Goal: Information Seeking & Learning: Learn about a topic

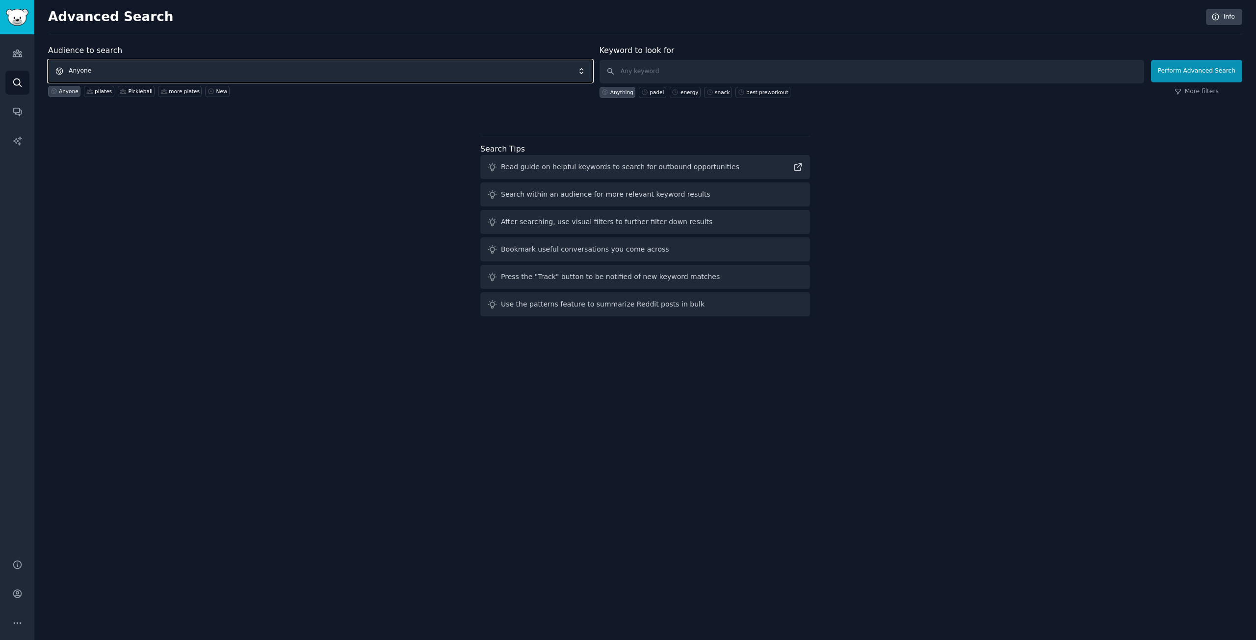
click at [190, 68] on span "Anyone" at bounding box center [320, 71] width 545 height 23
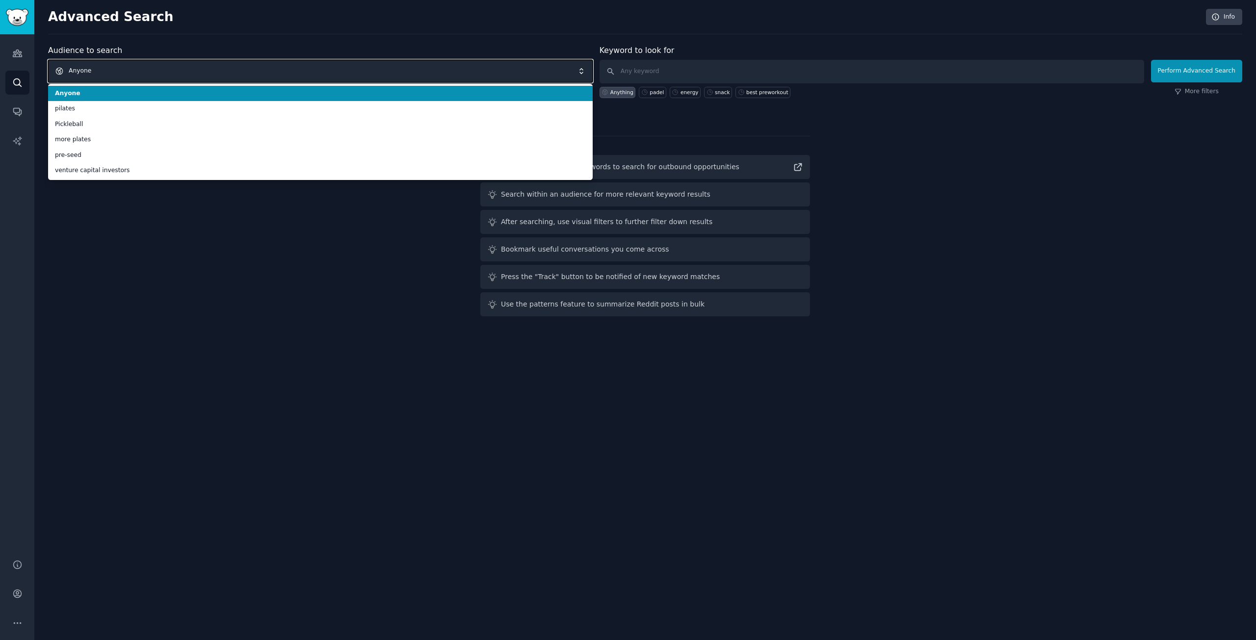
click at [214, 71] on span "Anyone" at bounding box center [320, 71] width 545 height 23
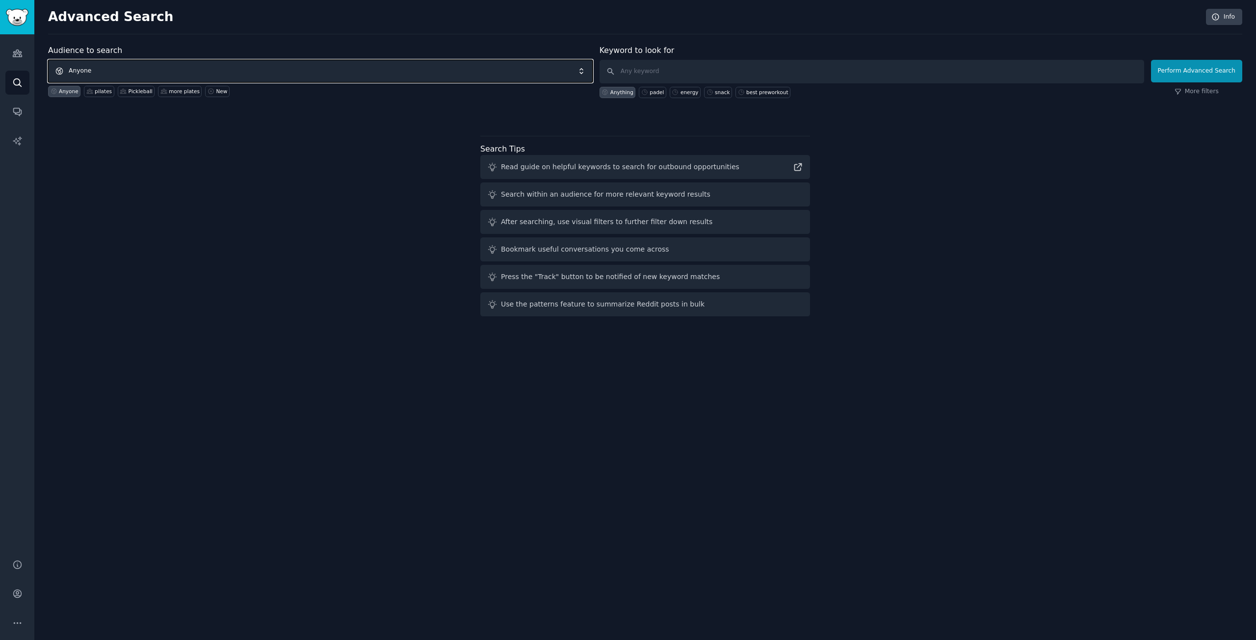
click at [224, 69] on span "Anyone" at bounding box center [320, 71] width 545 height 23
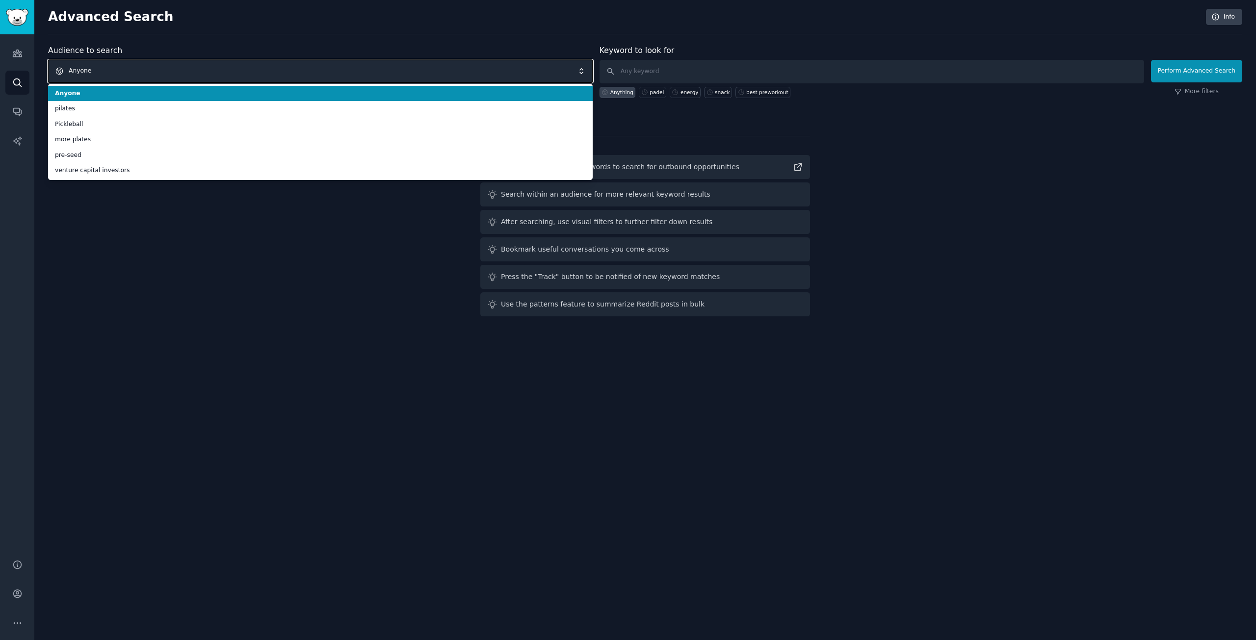
click at [133, 80] on span "Anyone" at bounding box center [320, 71] width 545 height 23
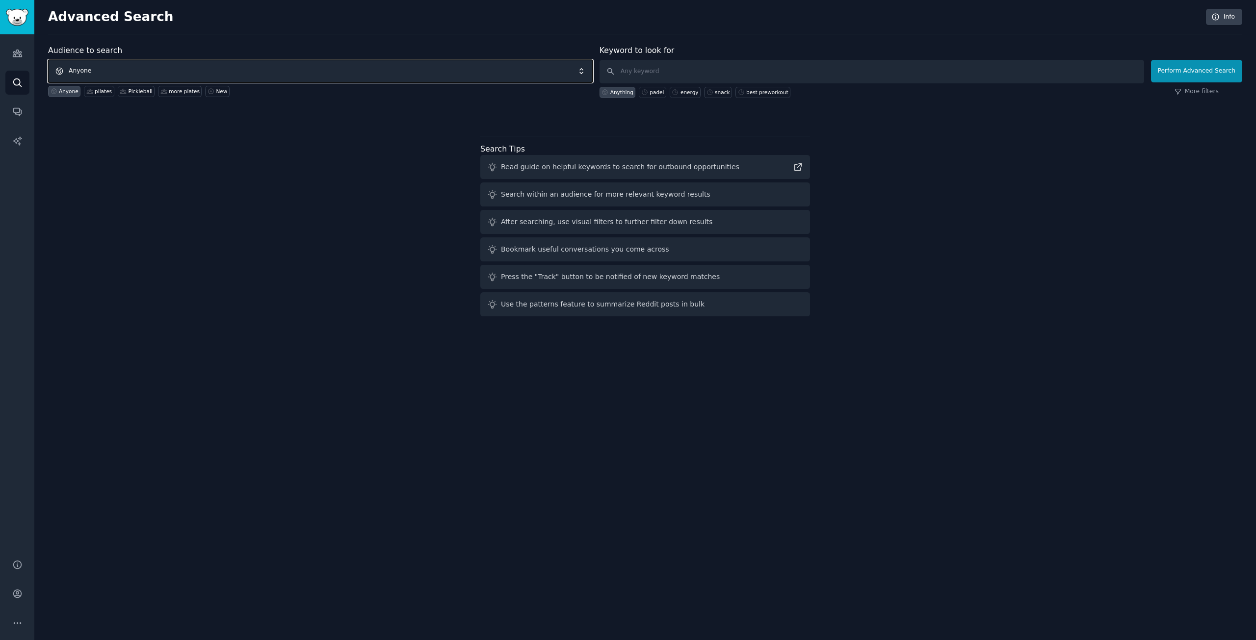
click at [139, 76] on span "Anyone" at bounding box center [320, 71] width 545 height 23
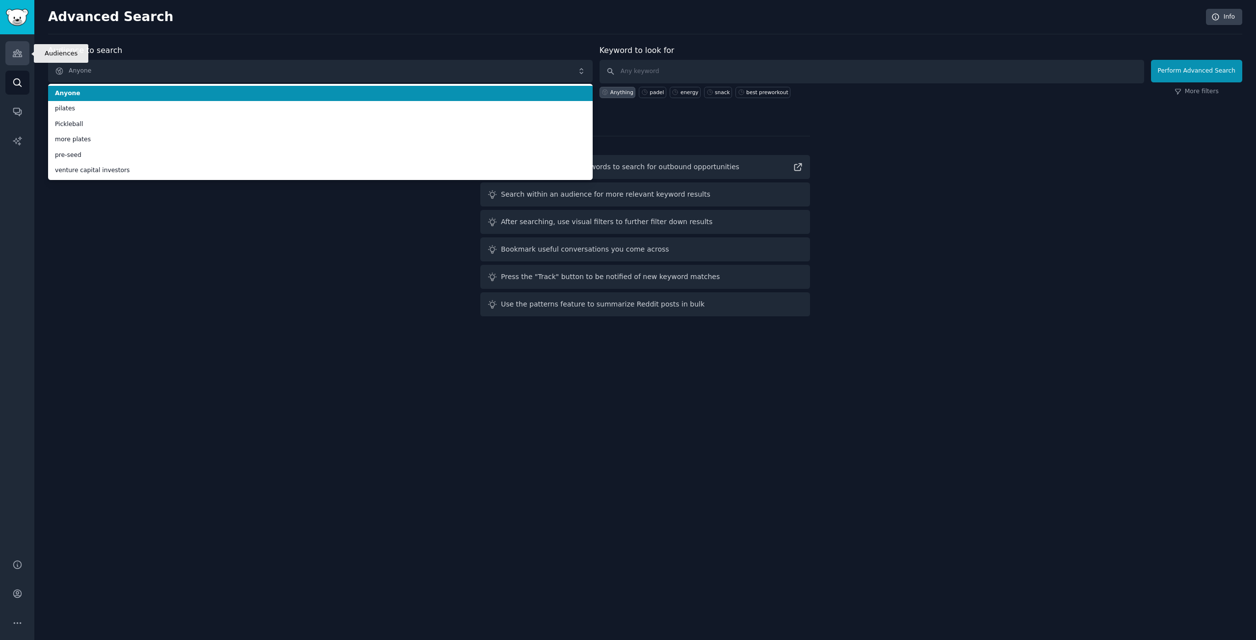
click at [19, 48] on link "Audiences" at bounding box center [17, 53] width 24 height 24
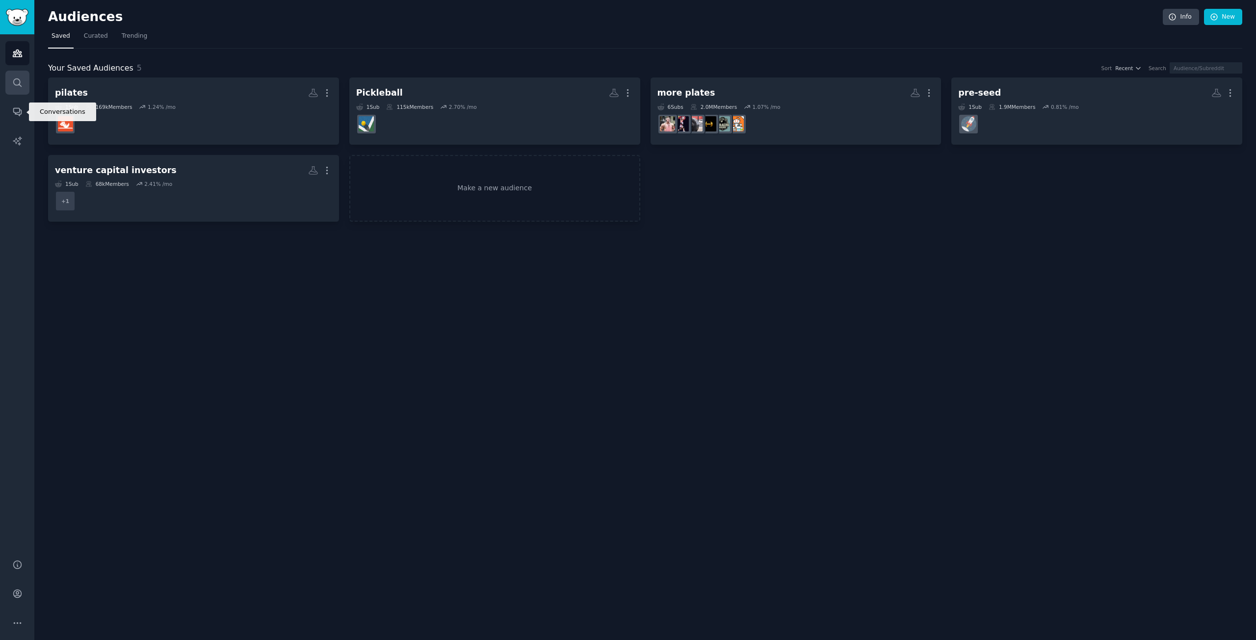
click at [22, 84] on icon "Sidebar" at bounding box center [17, 83] width 10 height 10
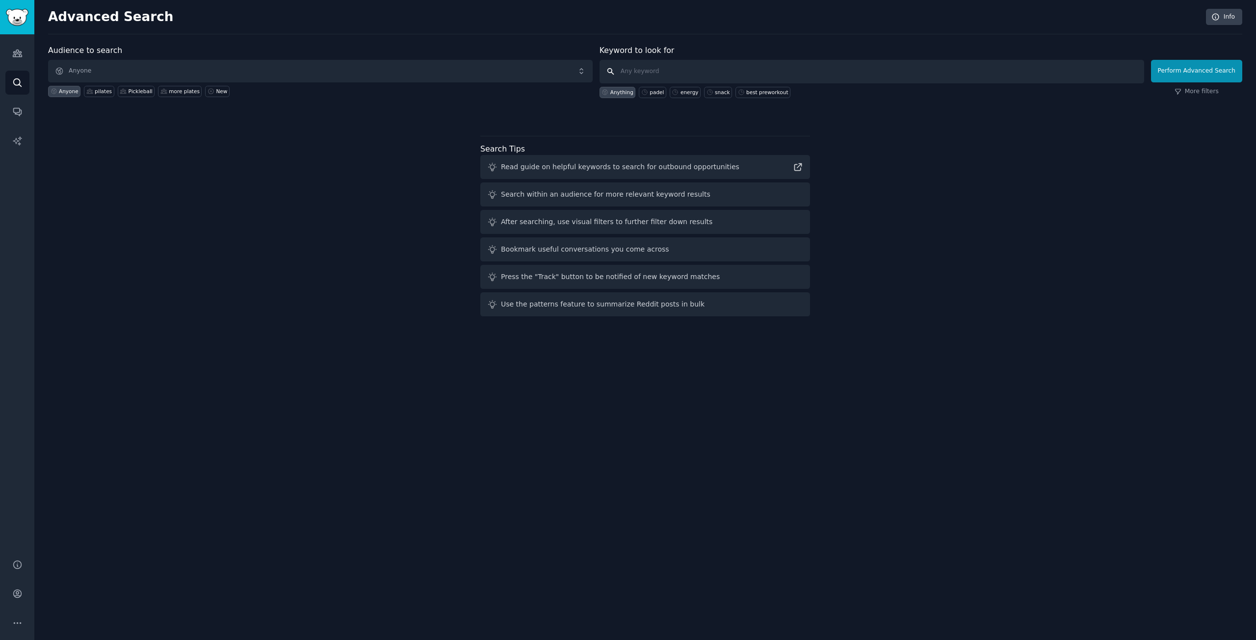
click at [664, 73] on input "text" at bounding box center [872, 72] width 545 height 24
paste input "Would You Try a Pre-Workout Energy Bar Instead of Powders?"
type input "Would You Try a Pre-Workout Energy Bar Instead of Powders?"
click button "Perform Advanced Search" at bounding box center [1196, 71] width 91 height 23
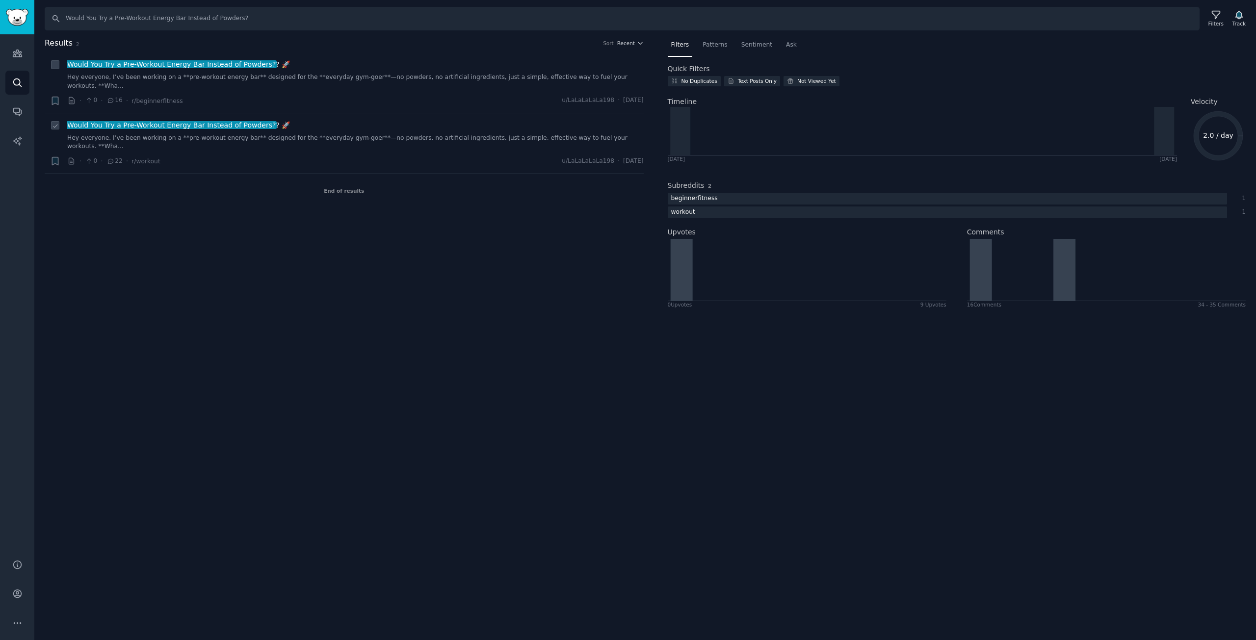
click at [203, 125] on div "Would You Try a Pre-Workout Energy Bar Instead of Powders? ? 🚀 Hey everyone, I’…" at bounding box center [355, 135] width 577 height 31
click at [55, 158] on icon "button" at bounding box center [55, 162] width 6 height 8
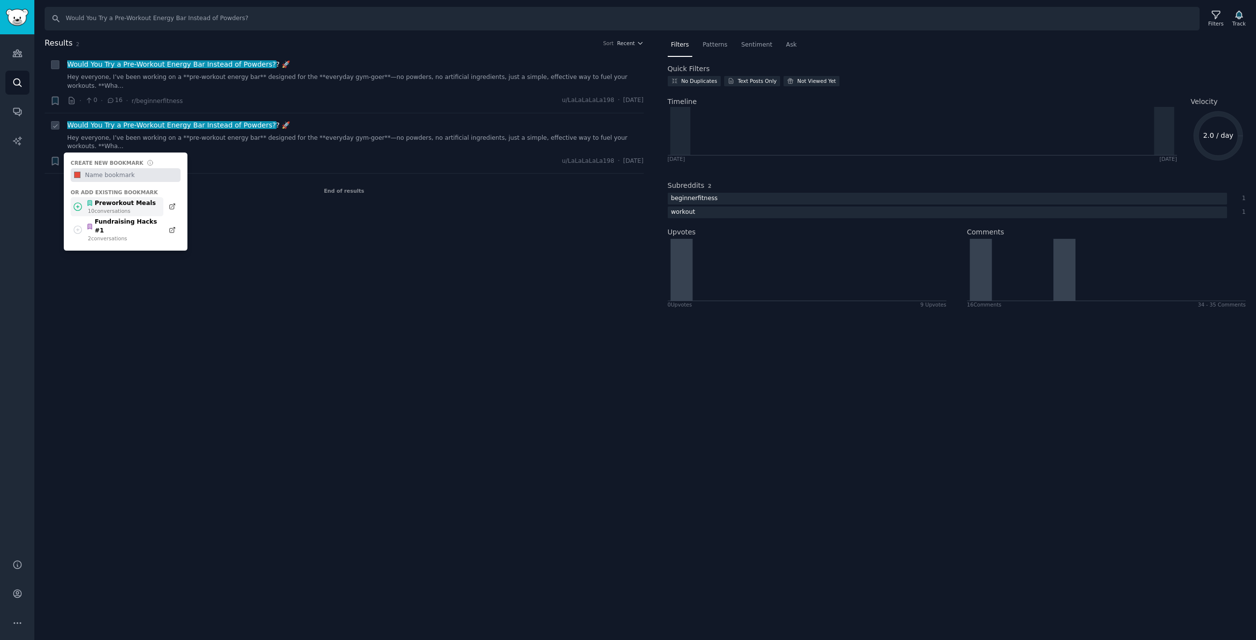
click at [120, 208] on div "10 conversation s" at bounding box center [122, 211] width 68 height 7
